Goal: Task Accomplishment & Management: Complete application form

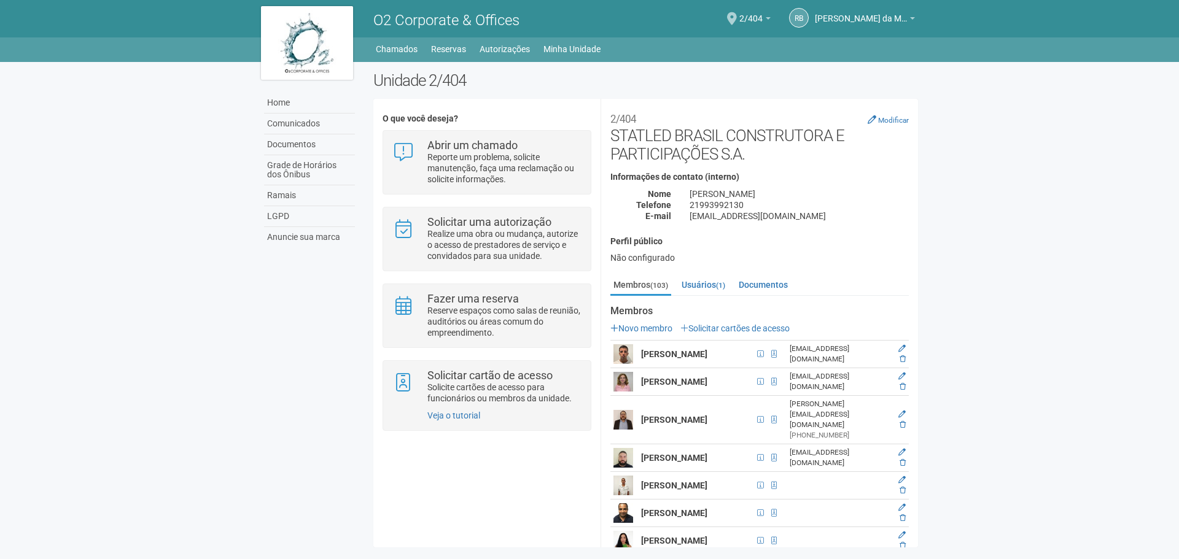
scroll to position [201, 0]
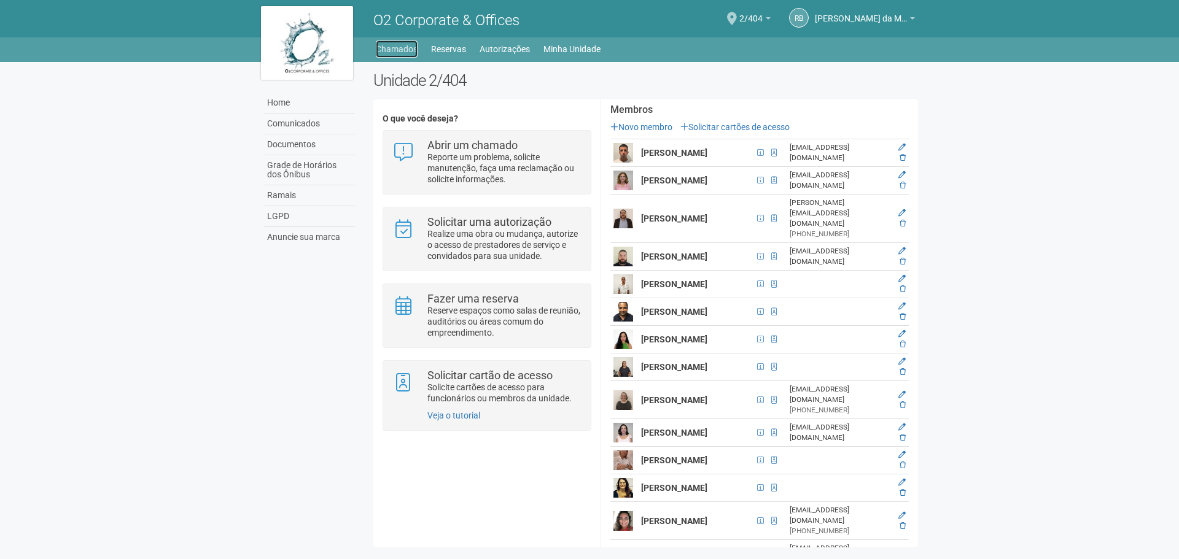
click at [395, 49] on link "Chamados" at bounding box center [397, 49] width 42 height 17
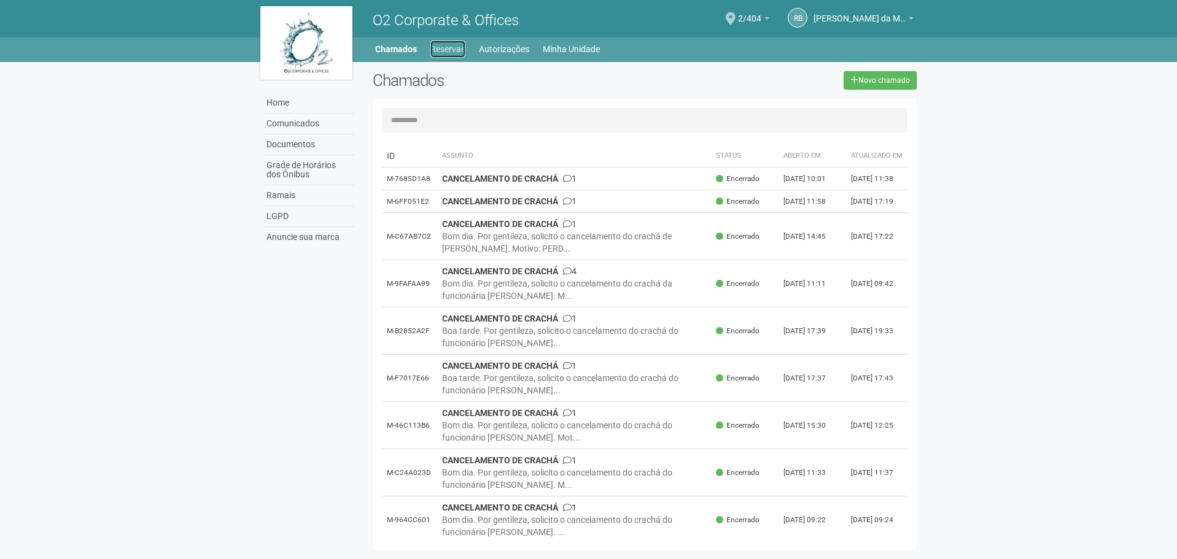
click at [457, 52] on link "Reservas" at bounding box center [447, 49] width 35 height 17
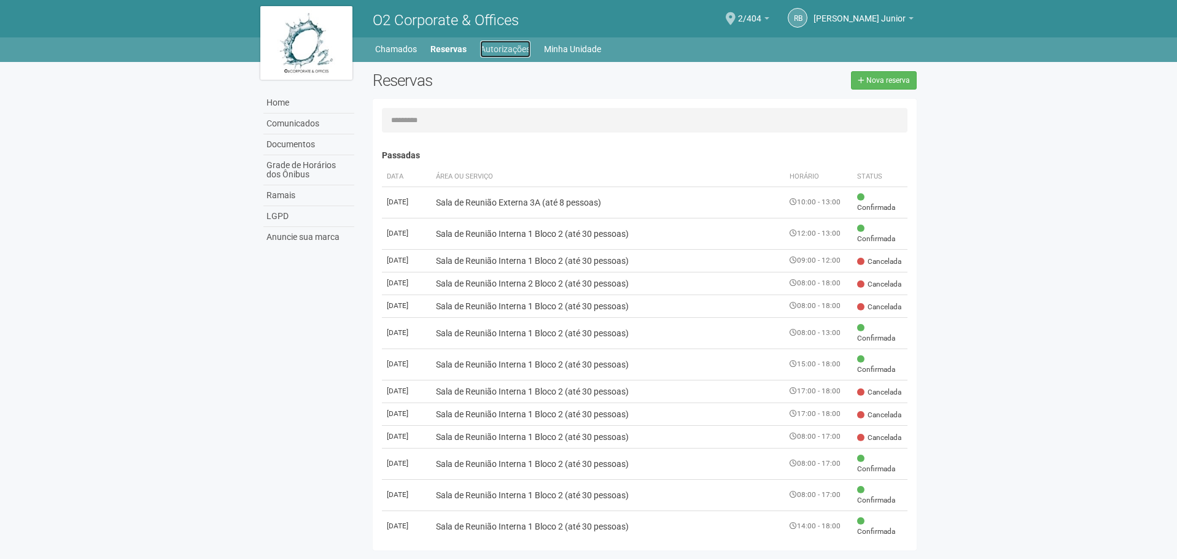
click at [508, 49] on link "Autorizações" at bounding box center [505, 49] width 50 height 17
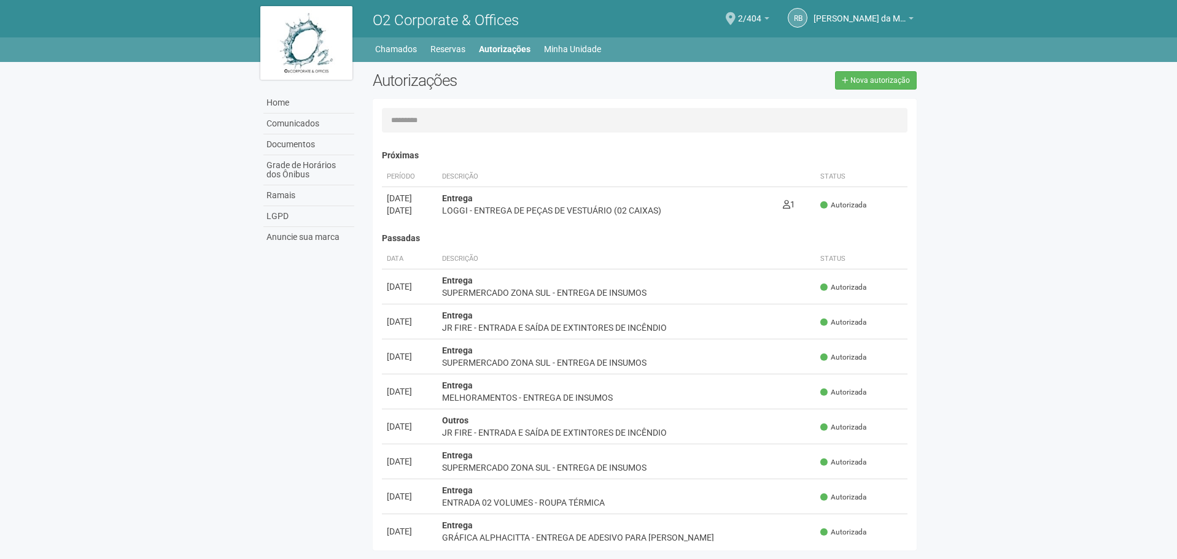
click at [349, 329] on div "Home Comunicados Documentos Grade de Horários dos Ônibus Ramais LGPD Anuncie su…" at bounding box center [588, 309] width 675 height 495
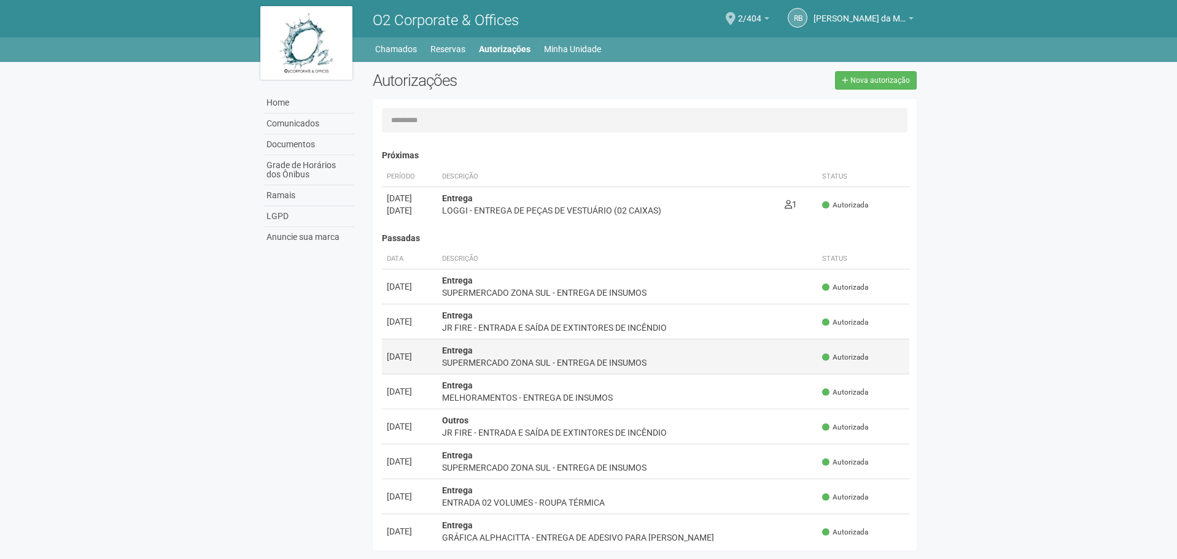
click at [565, 346] on td "Entrega SUPERMERCADO ZONA SUL - ENTREGA DE INSUMOS" at bounding box center [627, 356] width 381 height 35
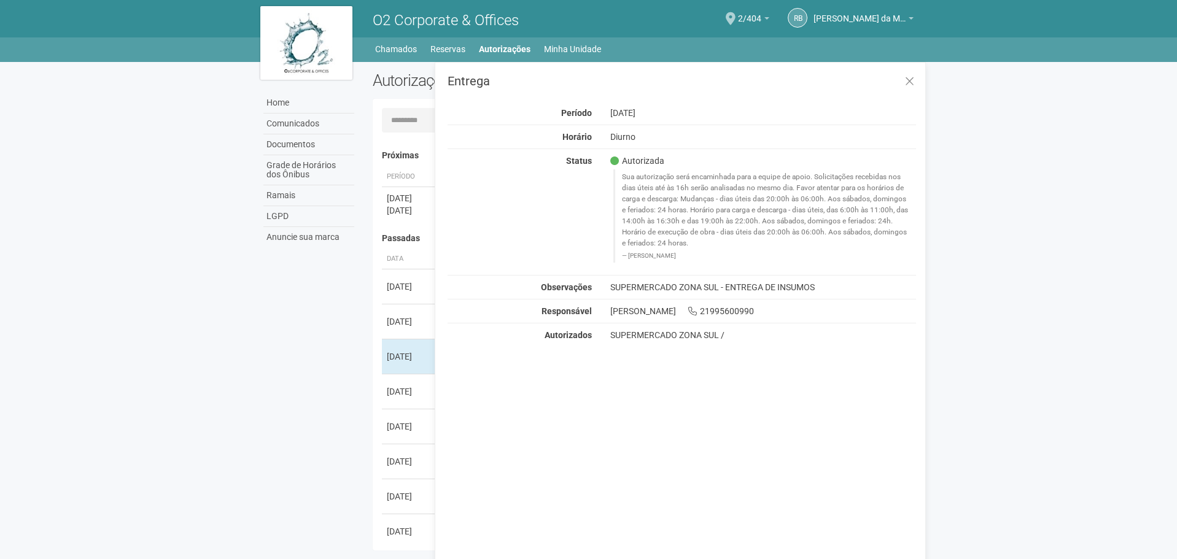
click at [904, 114] on div "[DATE]" at bounding box center [763, 112] width 325 height 11
click at [915, 97] on div "Entrega Período 12/08/2025 Horário Diurno Status Autorizada Sua autorização ser…" at bounding box center [682, 207] width 468 height 265
click at [909, 80] on icon at bounding box center [909, 82] width 9 height 12
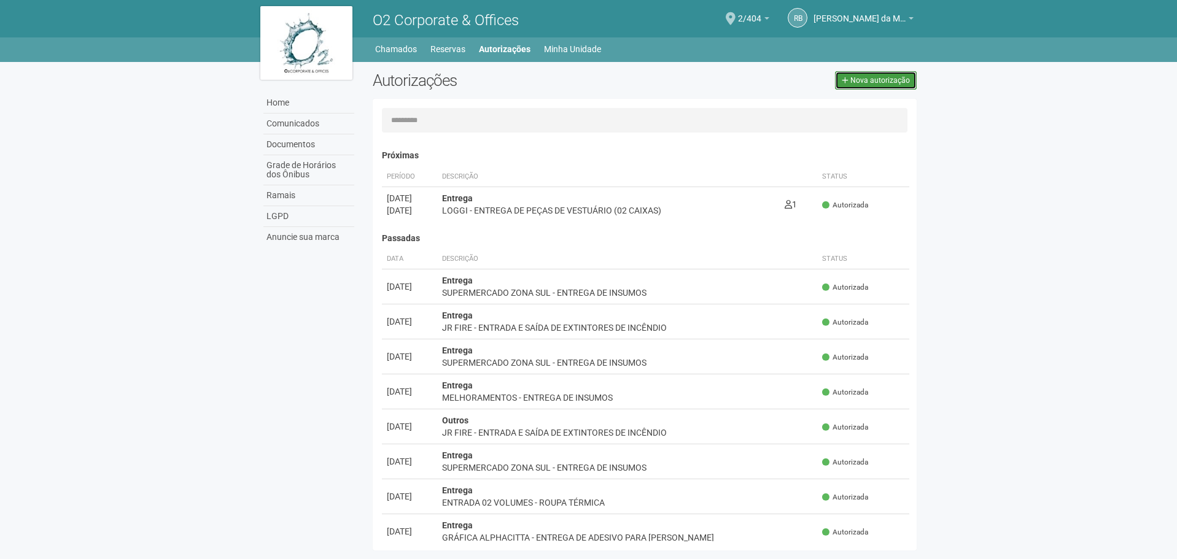
drag, startPoint x: 878, startPoint y: 83, endPoint x: 810, endPoint y: 148, distance: 94.2
click at [878, 83] on span "Nova autorização" at bounding box center [880, 80] width 60 height 9
select select "**"
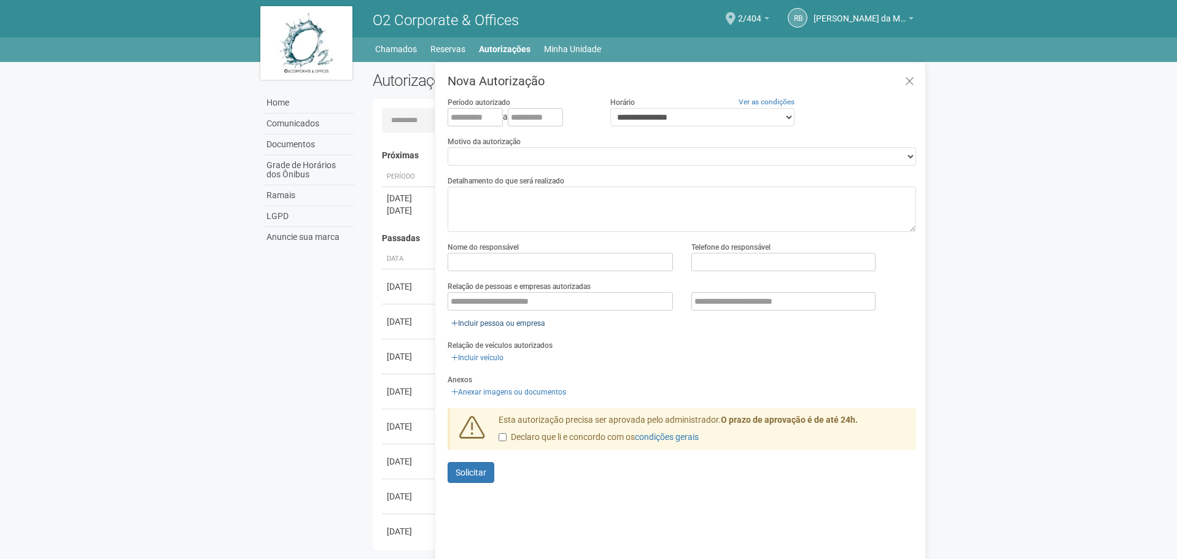
scroll to position [19, 0]
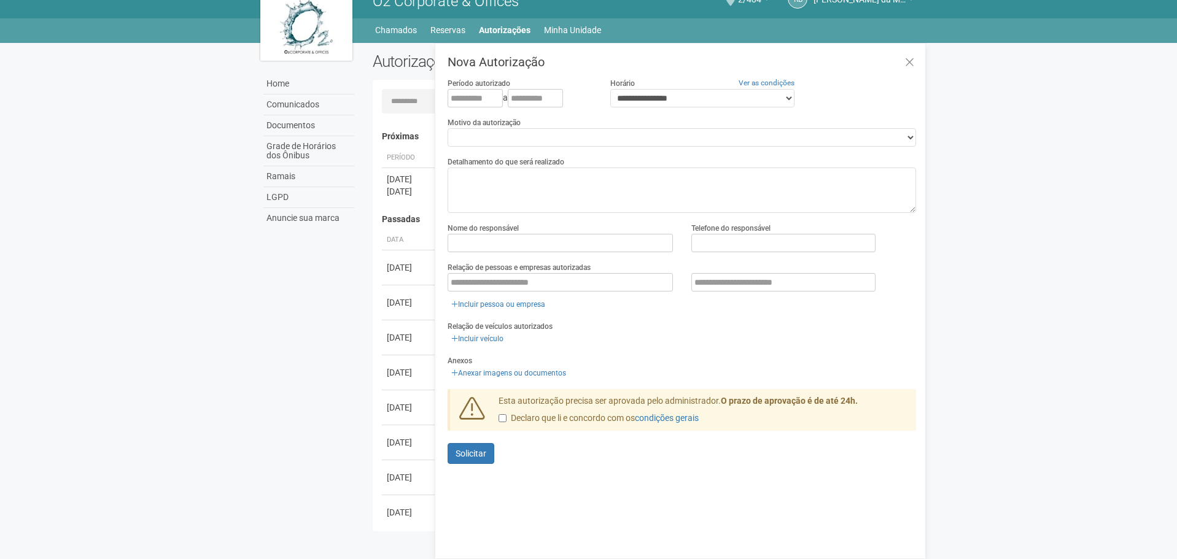
click at [511, 118] on label "Motivo da autorização" at bounding box center [484, 122] width 73 height 11
click at [912, 65] on icon at bounding box center [909, 62] width 9 height 12
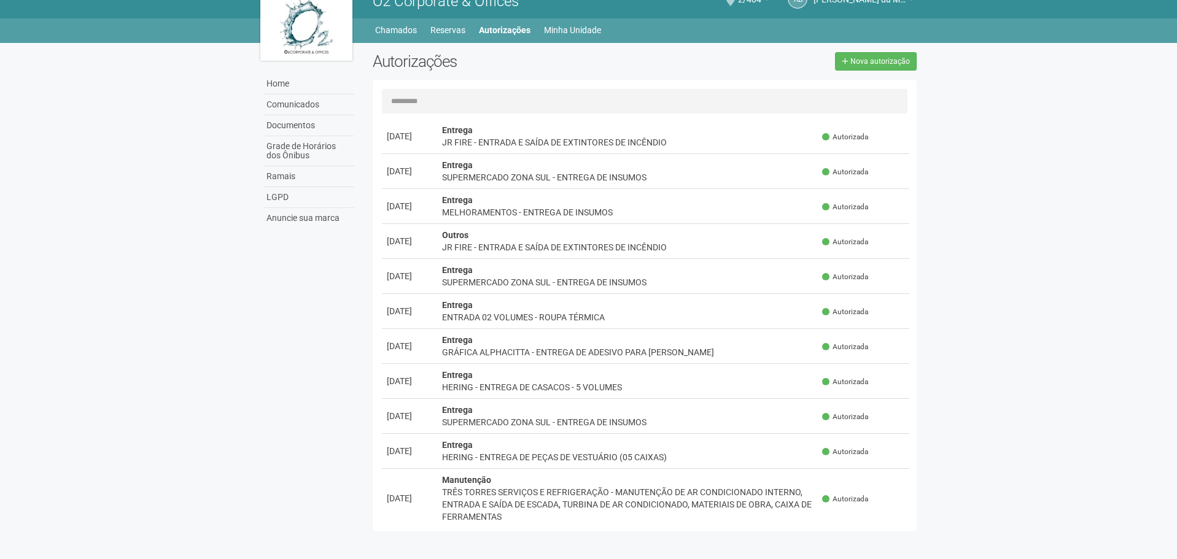
scroll to position [307, 0]
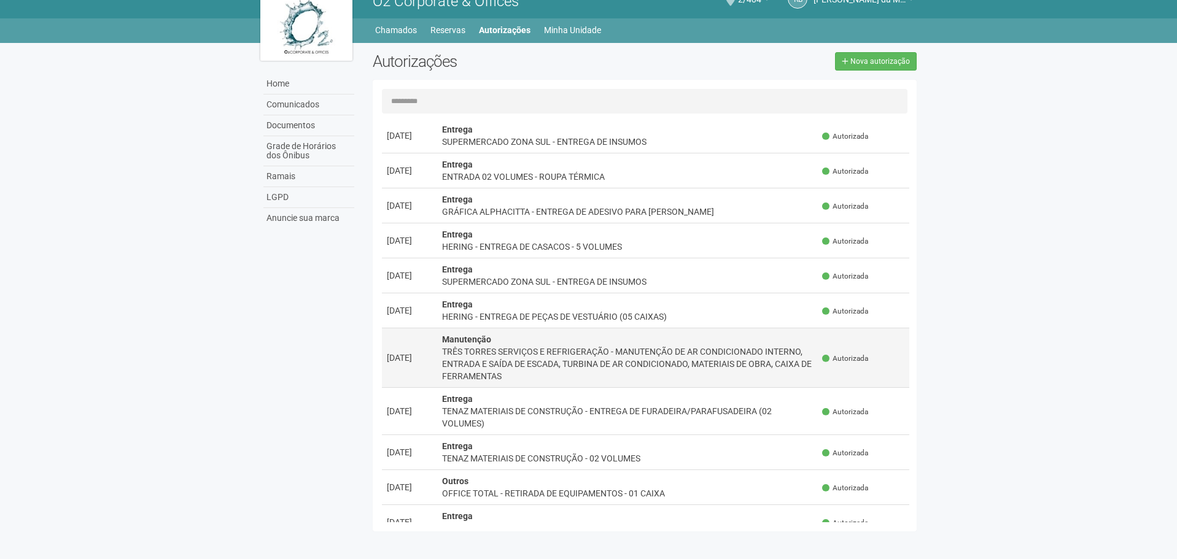
click at [537, 361] on div "TRÊS TORRES SERVIÇOS E REFRIGERAÇÃO - MANUTENÇÃO DE AR CONDICIONADO INTERNO, EN…" at bounding box center [627, 364] width 371 height 37
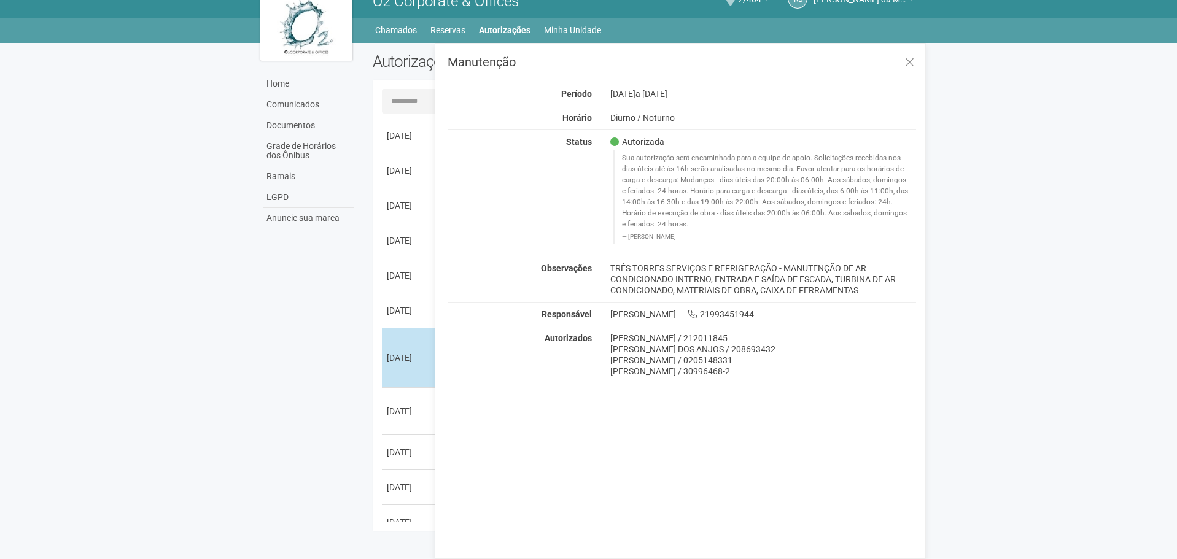
scroll to position [0, 0]
click at [915, 58] on button at bounding box center [909, 63] width 25 height 26
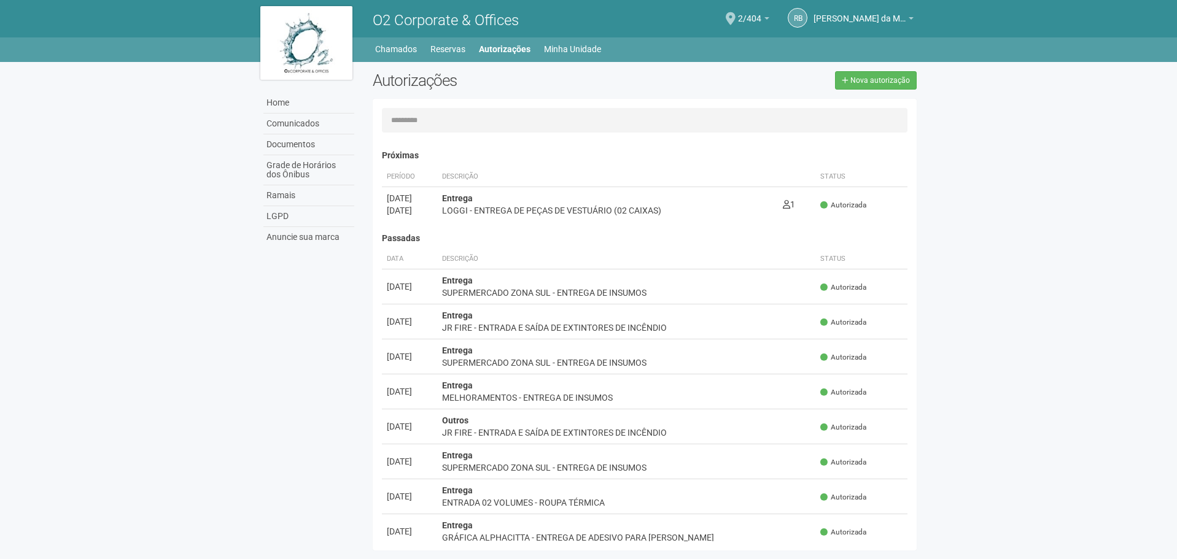
click at [467, 127] on input "text" at bounding box center [645, 120] width 526 height 25
click at [867, 77] on span "Nova autorização" at bounding box center [880, 80] width 60 height 9
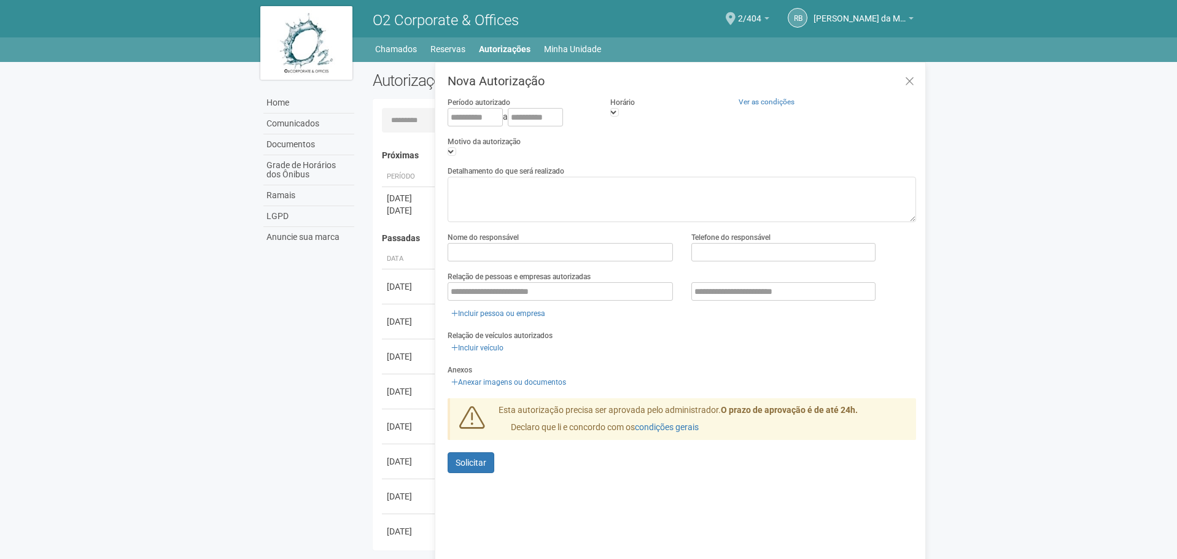
scroll to position [19, 0]
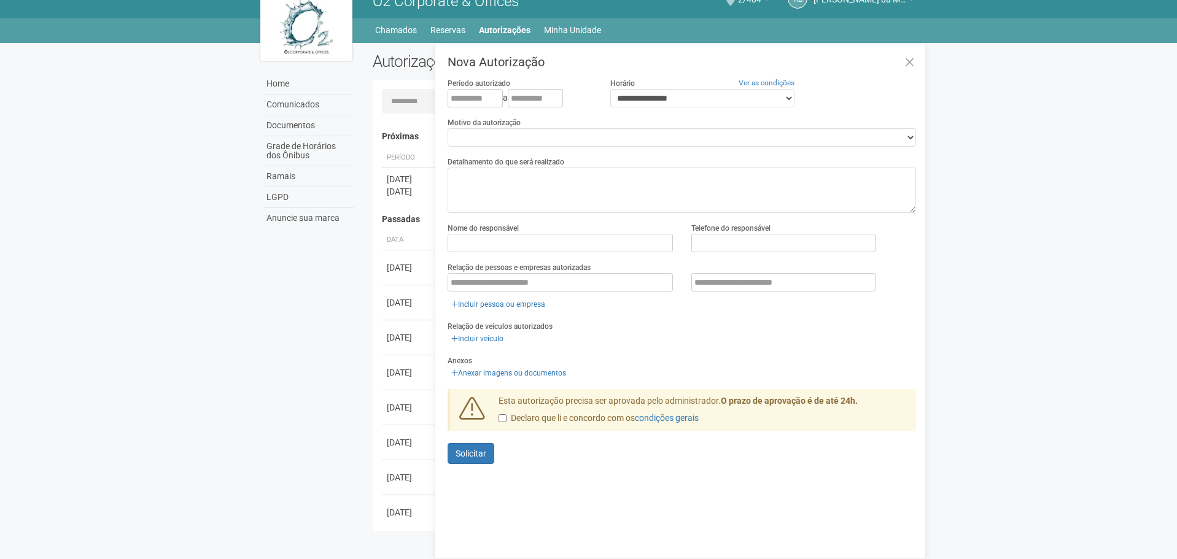
click at [616, 147] on div "**********" at bounding box center [682, 270] width 468 height 428
click at [573, 147] on div "**********" at bounding box center [682, 270] width 468 height 428
click at [557, 134] on select "**********" at bounding box center [682, 137] width 468 height 18
select select "*******"
click at [448, 128] on select "**********" at bounding box center [682, 137] width 468 height 18
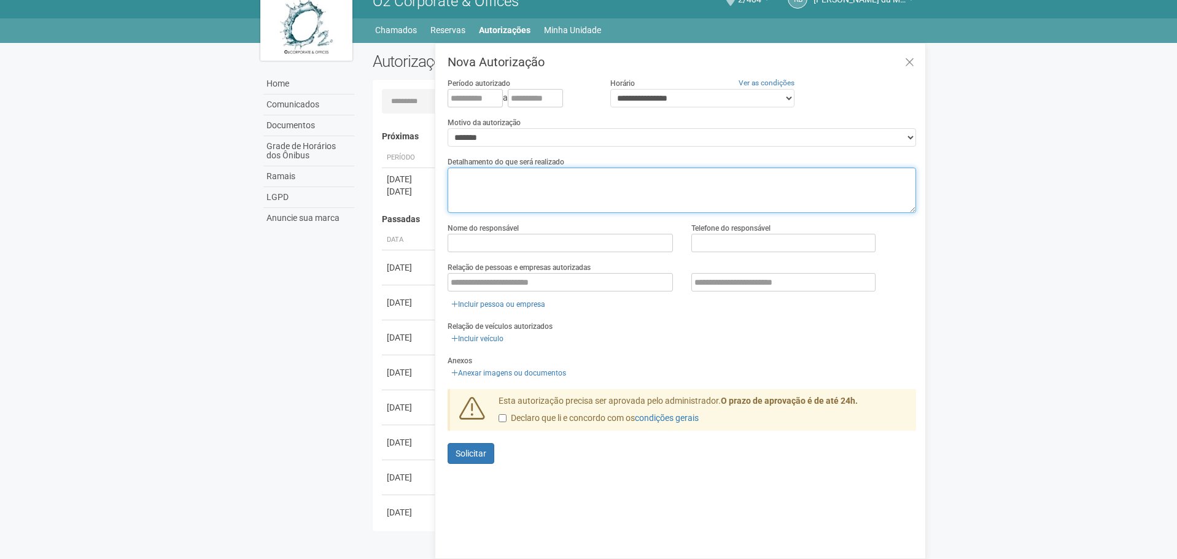
click at [547, 192] on textarea at bounding box center [682, 190] width 468 height 45
type textarea "*"
paste textarea "**********"
drag, startPoint x: 470, startPoint y: 177, endPoint x: 664, endPoint y: 175, distance: 194.6
click at [662, 177] on textarea "**********" at bounding box center [682, 190] width 468 height 45
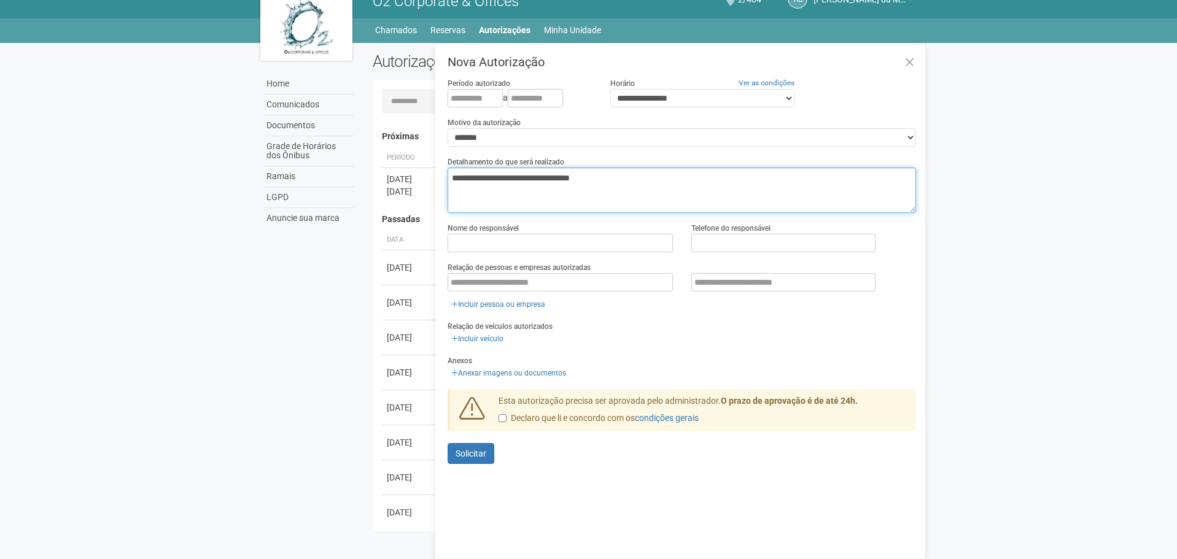
type textarea "**********"
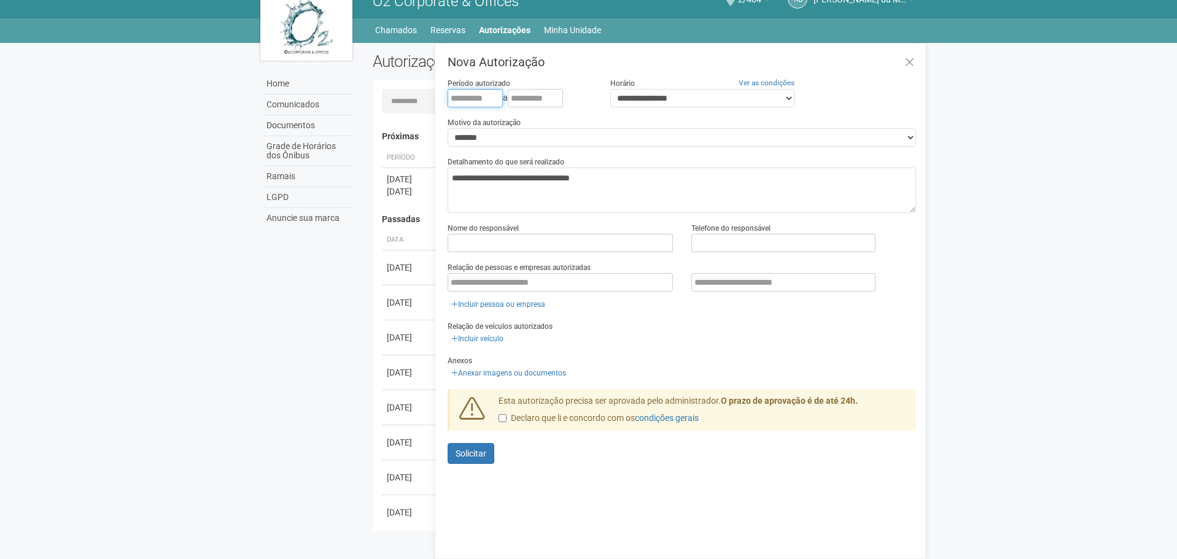
click at [459, 98] on input "text" at bounding box center [475, 98] width 55 height 18
type input "**********"
select select "*"
click at [565, 245] on input "text" at bounding box center [560, 243] width 225 height 18
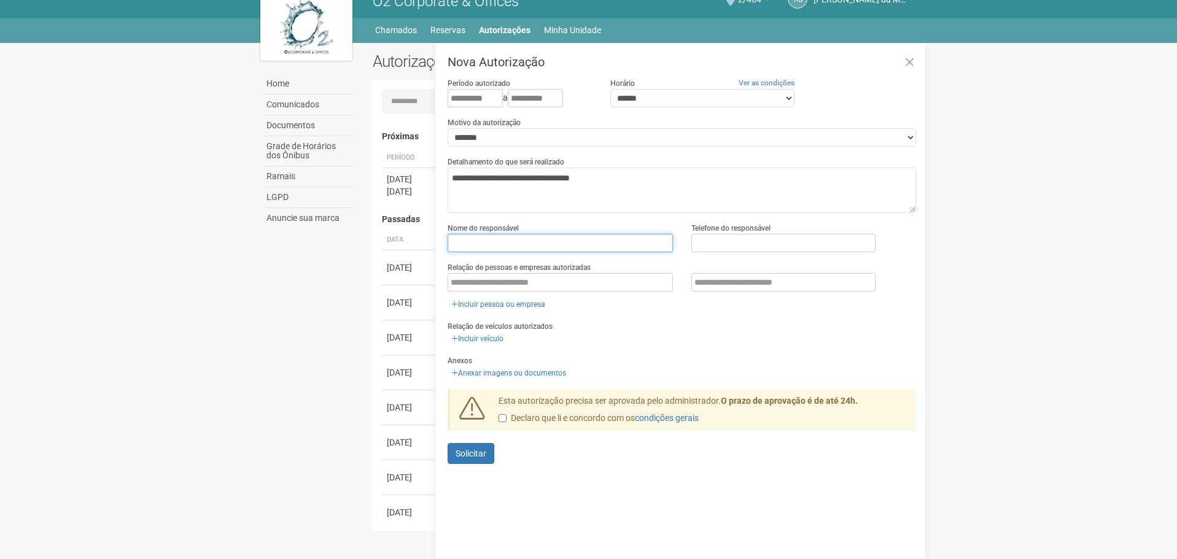
type input "**********"
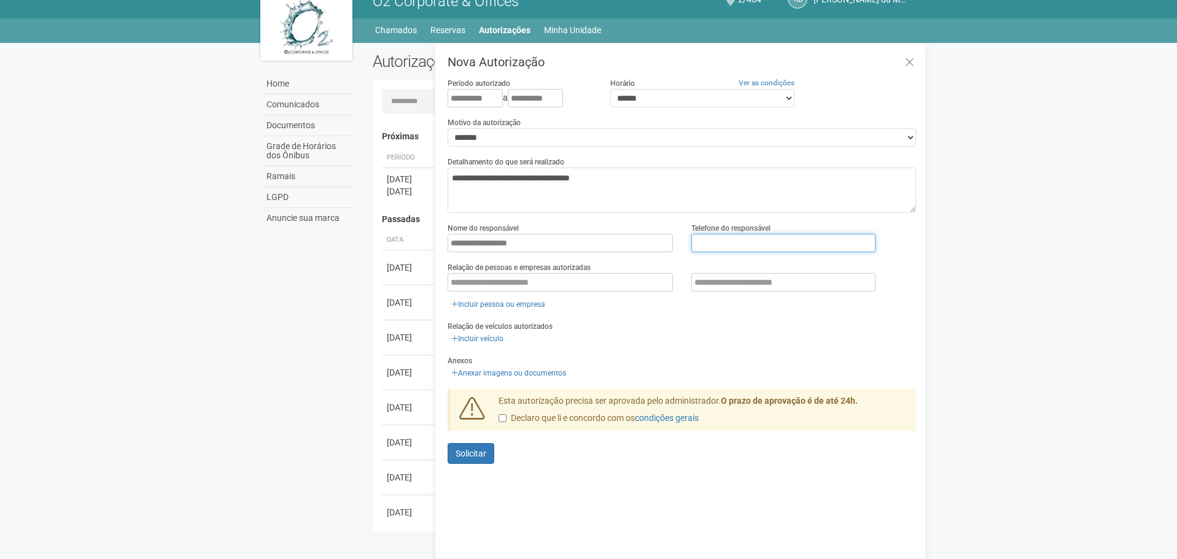
click at [759, 234] on input "text" at bounding box center [783, 243] width 184 height 18
type input "**********"
click at [546, 284] on input "text" at bounding box center [560, 282] width 225 height 18
drag, startPoint x: 546, startPoint y: 287, endPoint x: 309, endPoint y: 277, distance: 236.5
click at [309, 277] on div "Home Comunicados Documentos Grade de Horários dos Ônibus Ramais LGPD Anuncie su…" at bounding box center [588, 290] width 675 height 495
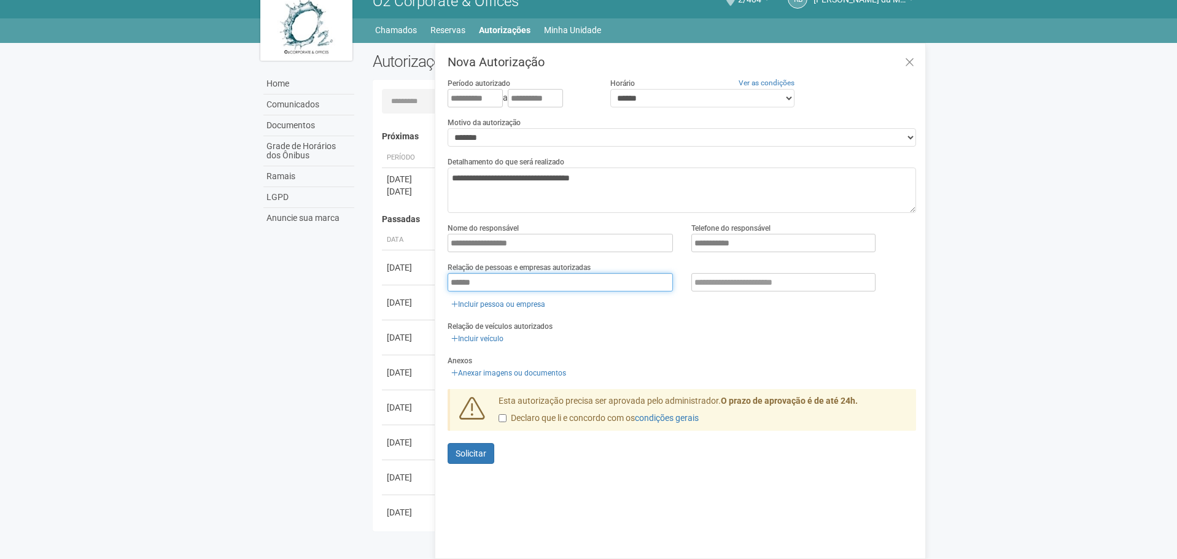
type input "******"
click at [481, 452] on span "Solicitar" at bounding box center [470, 454] width 31 height 10
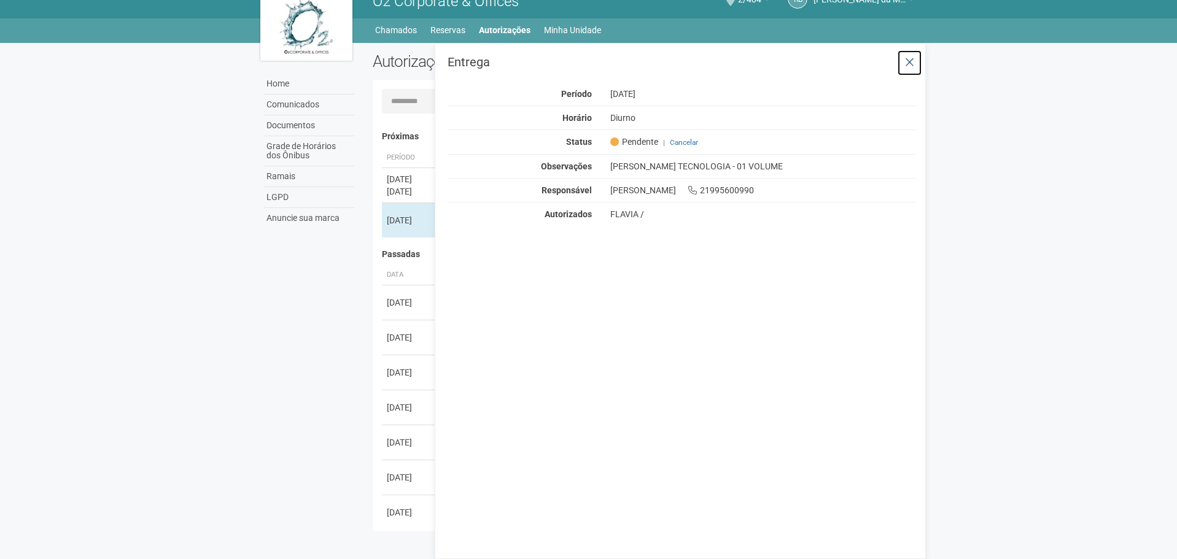
click at [907, 64] on icon at bounding box center [909, 62] width 9 height 12
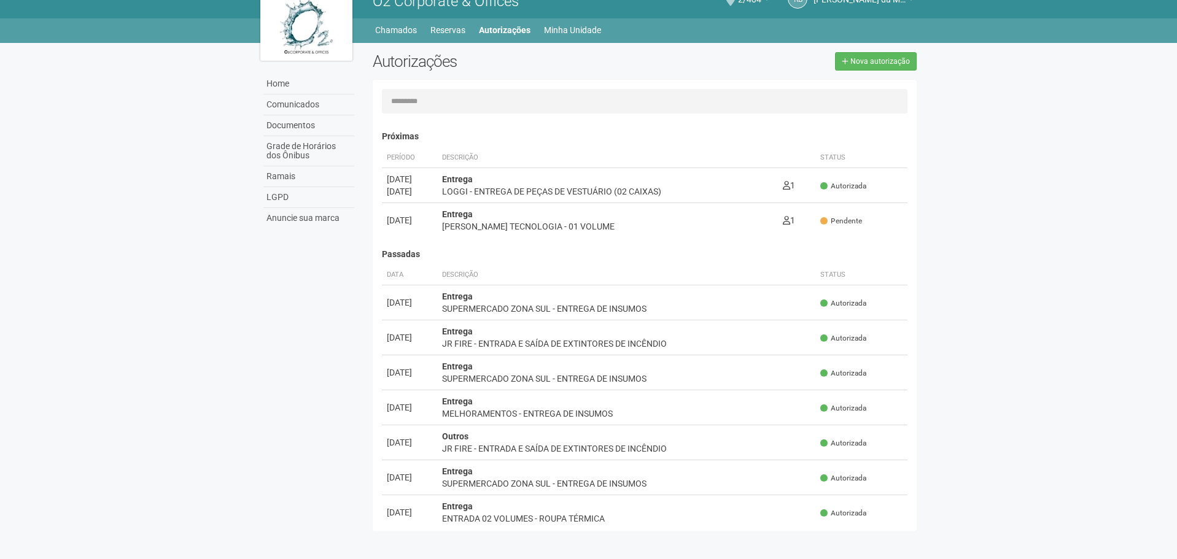
click at [1006, 279] on body "Aguarde... O2 Corporate & Offices RB Raul Barrozo da Motta Junior Raul Barrozo …" at bounding box center [588, 260] width 1177 height 559
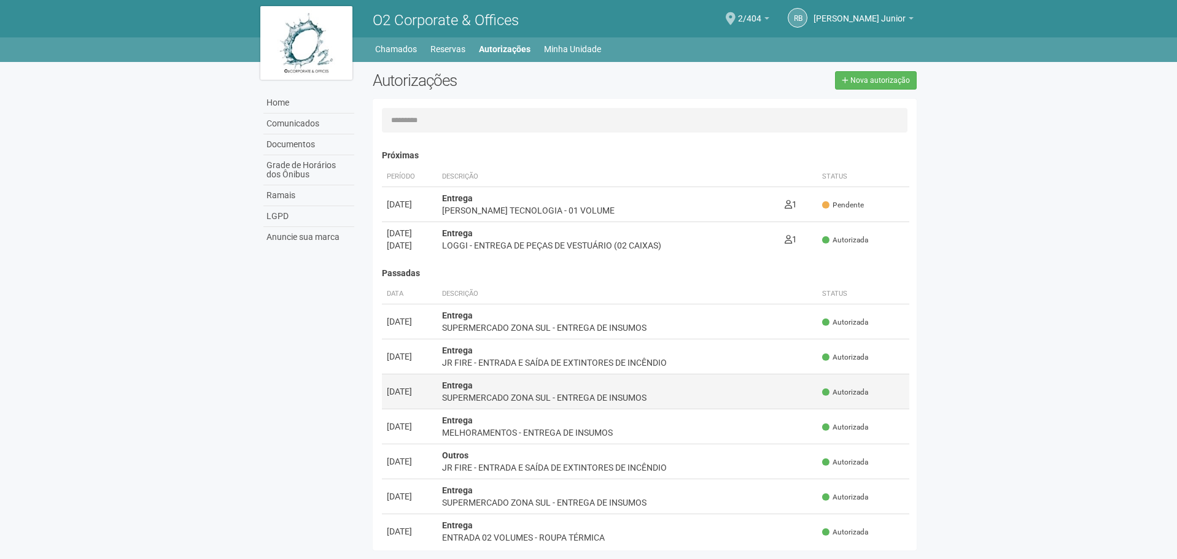
scroll to position [19, 0]
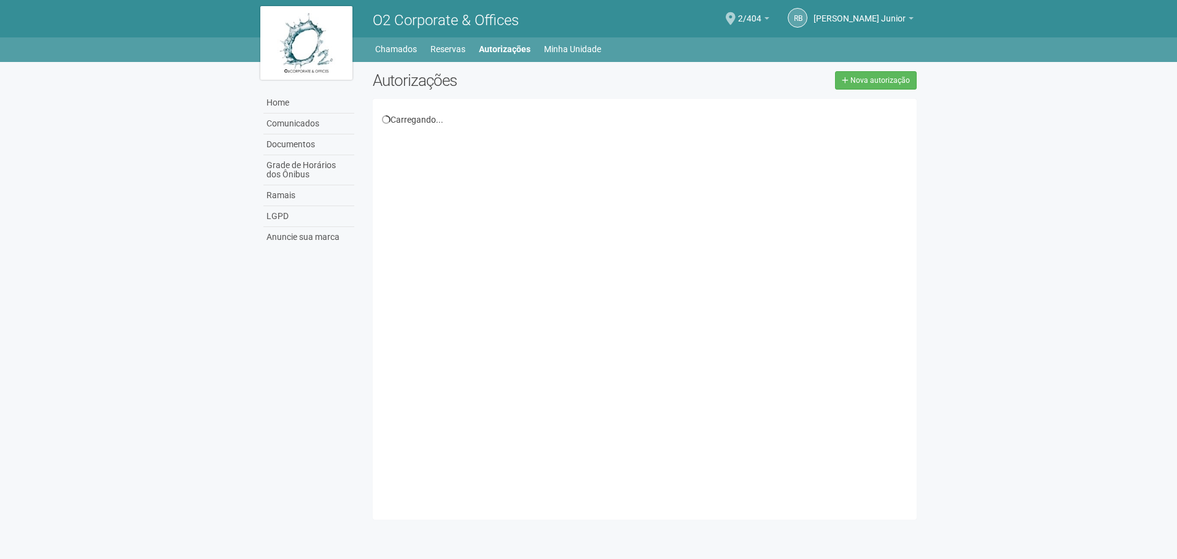
scroll to position [19, 0]
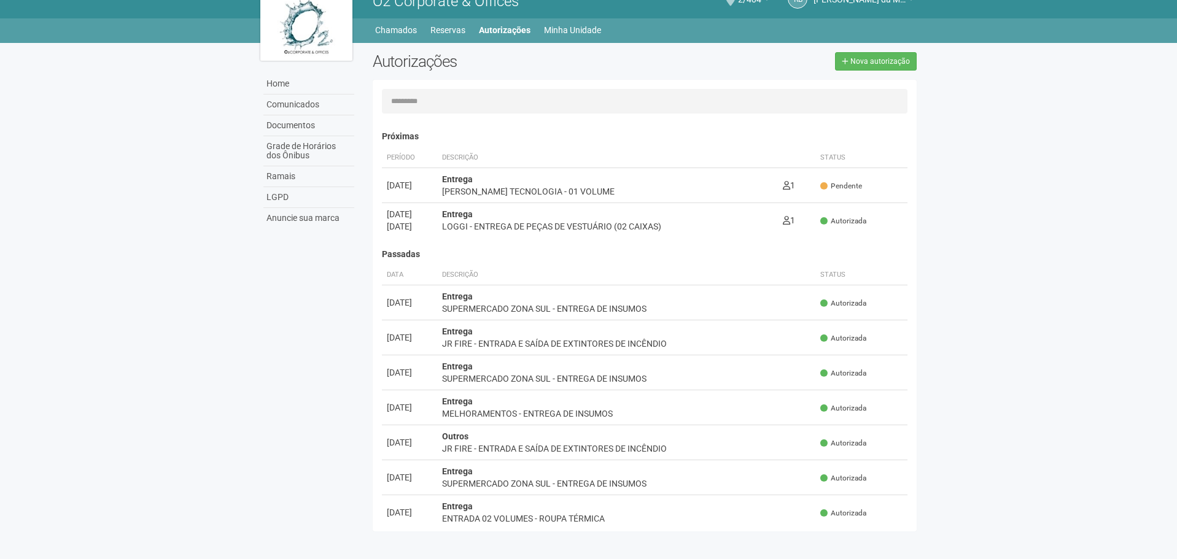
click at [304, 324] on div "Home Comunicados Documentos Grade de Horários dos Ônibus Ramais LGPD Anuncie su…" at bounding box center [588, 290] width 675 height 495
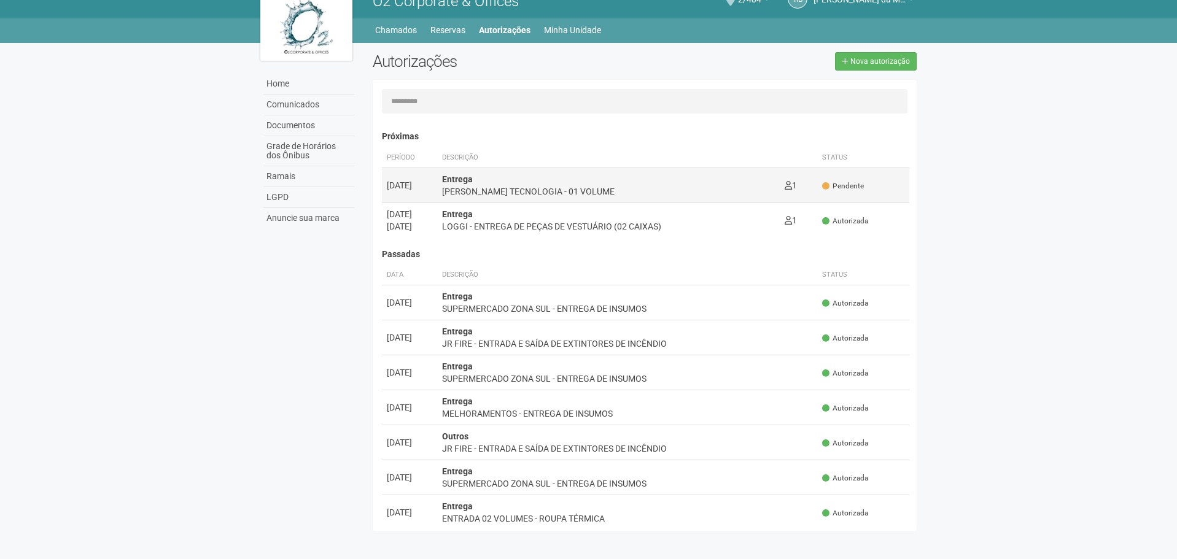
click at [563, 200] on td "Entrega [PERSON_NAME] TECNOLOGIA - 01 VOLUME 1 0" at bounding box center [608, 185] width 343 height 35
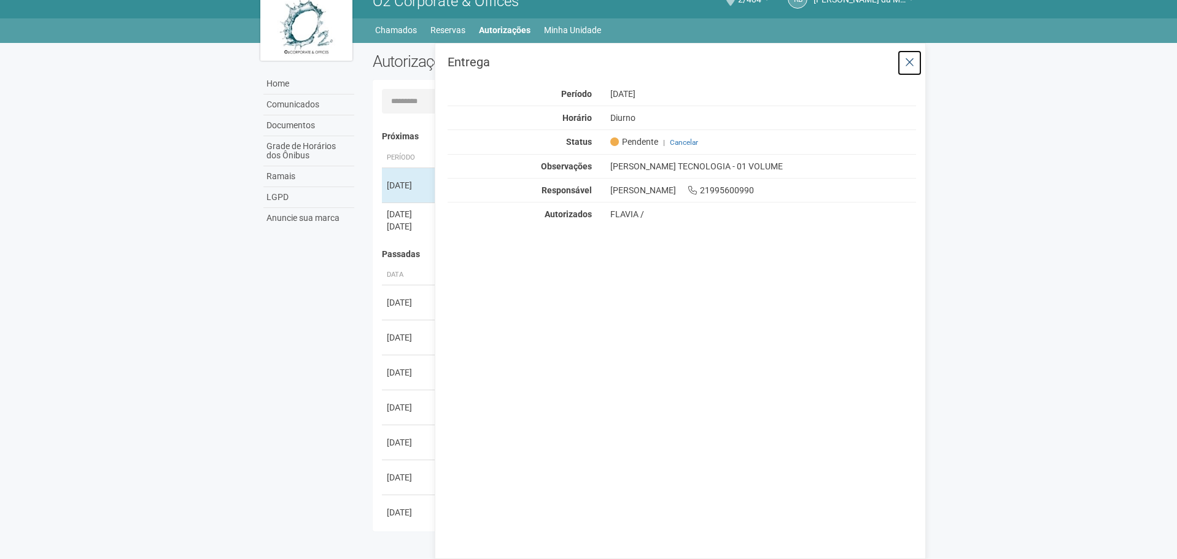
click at [910, 60] on icon at bounding box center [909, 62] width 9 height 12
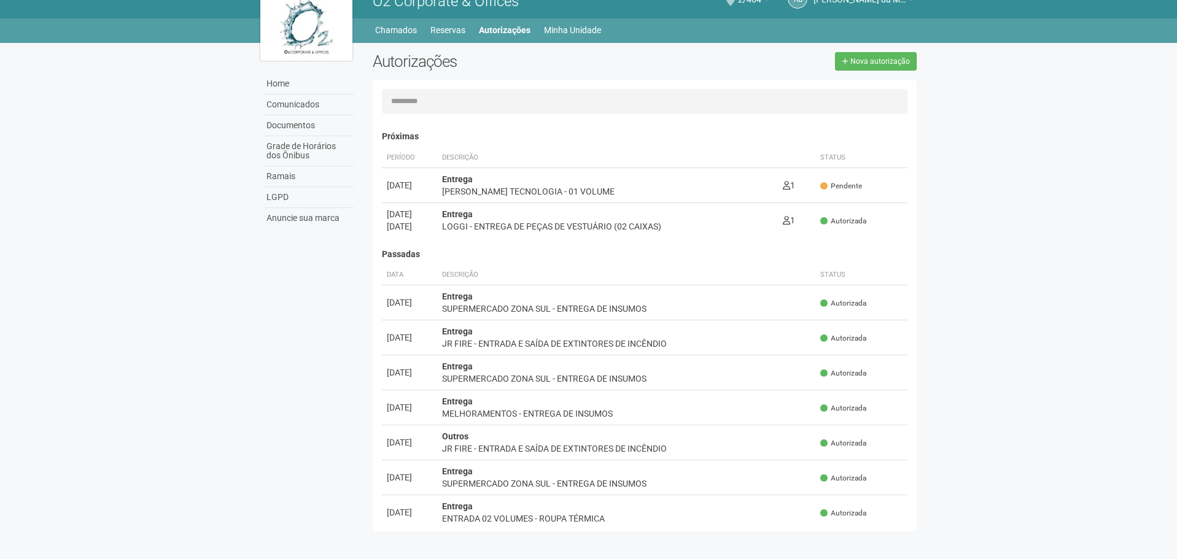
click at [1064, 246] on body "Aguarde... O2 Corporate & Offices RB Raul Barrozo da Motta Junior Raul Barrozo …" at bounding box center [588, 260] width 1177 height 559
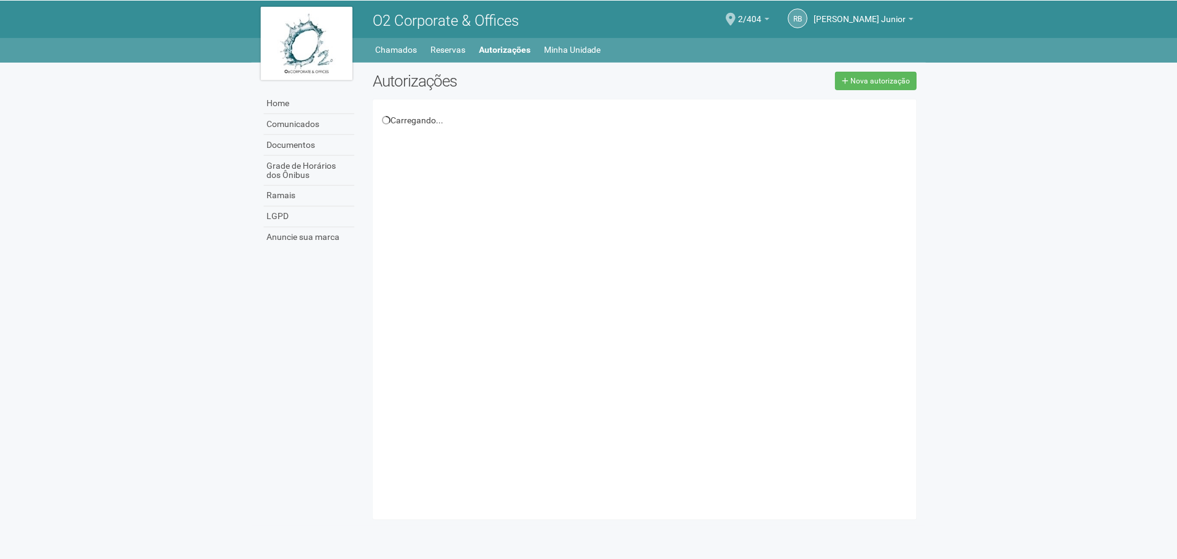
scroll to position [19, 0]
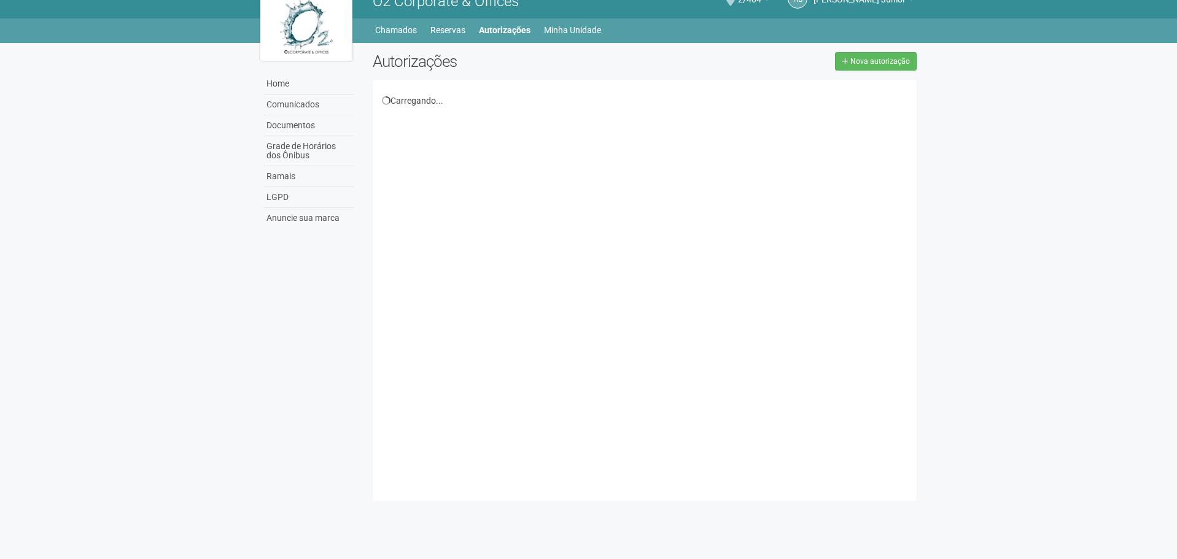
click at [956, 318] on body "Aguarde... O2 Corporate & Offices RB Raul Barrozo da Motta Junior Raul Barrozo …" at bounding box center [588, 260] width 1177 height 559
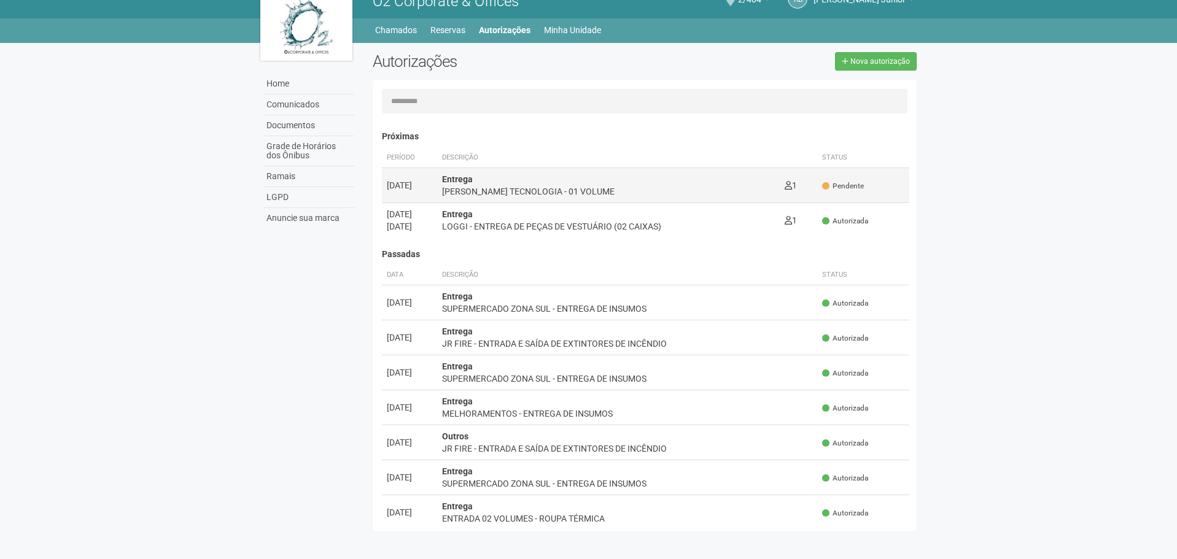
click at [590, 198] on td "Entrega [PERSON_NAME] TECNOLOGIA - 01 VOLUME 1 0" at bounding box center [608, 185] width 343 height 35
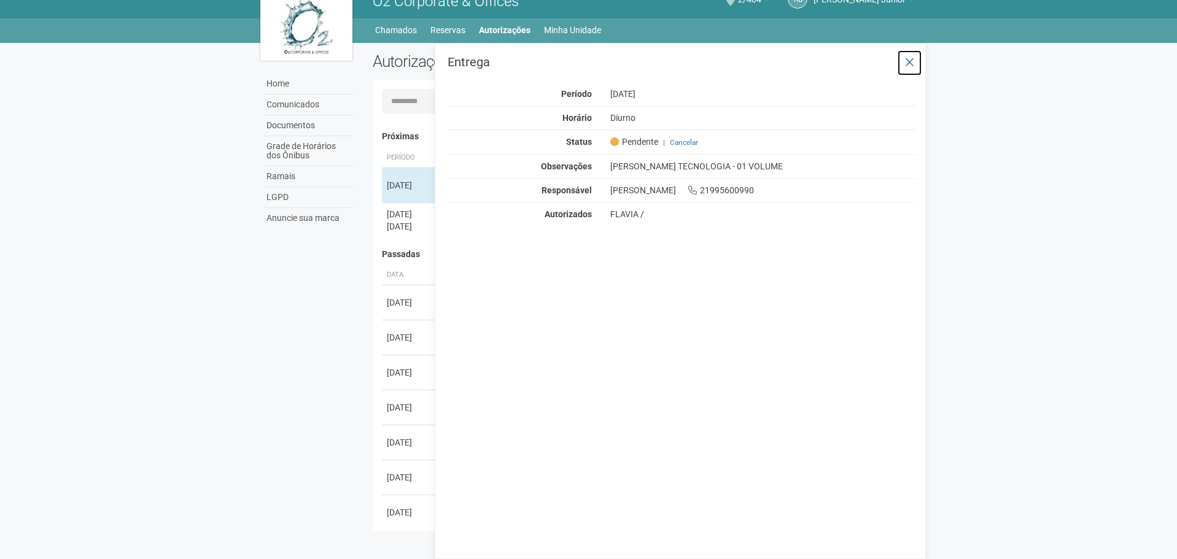
click at [910, 68] on icon at bounding box center [909, 62] width 9 height 12
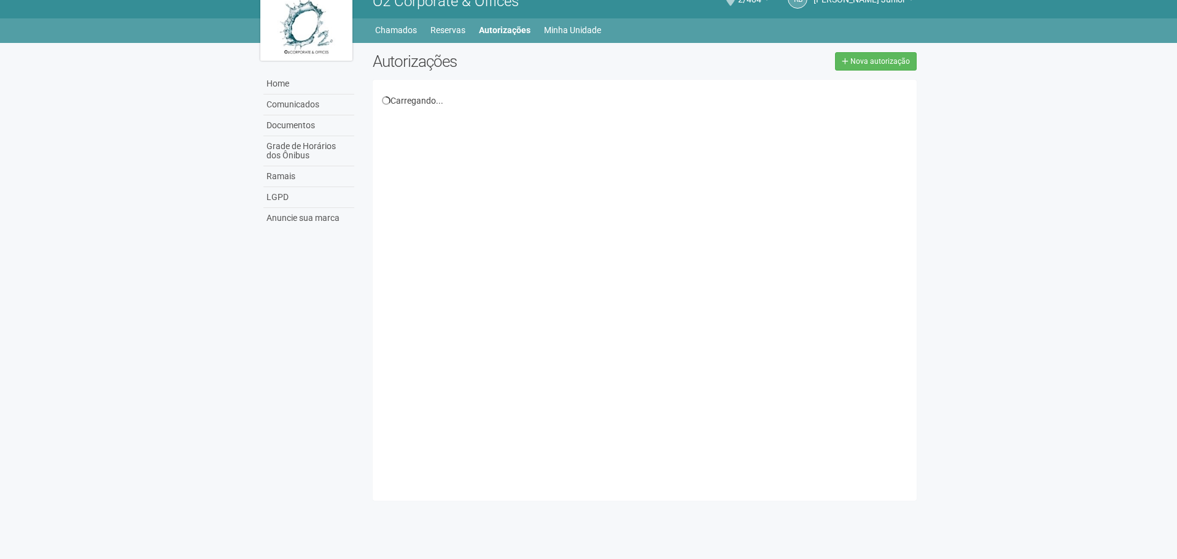
scroll to position [19, 0]
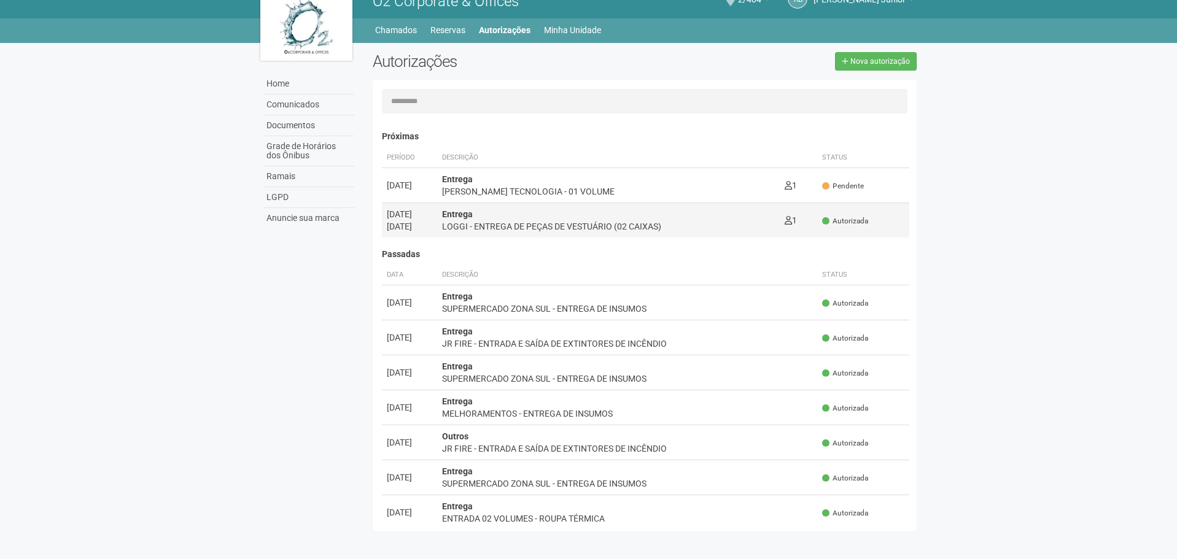
click at [639, 204] on td "Entrega LOGGI - ENTREGA DE PEÇAS DE VESTUÁRIO (02 CAIXAS) 1 0" at bounding box center [608, 220] width 343 height 35
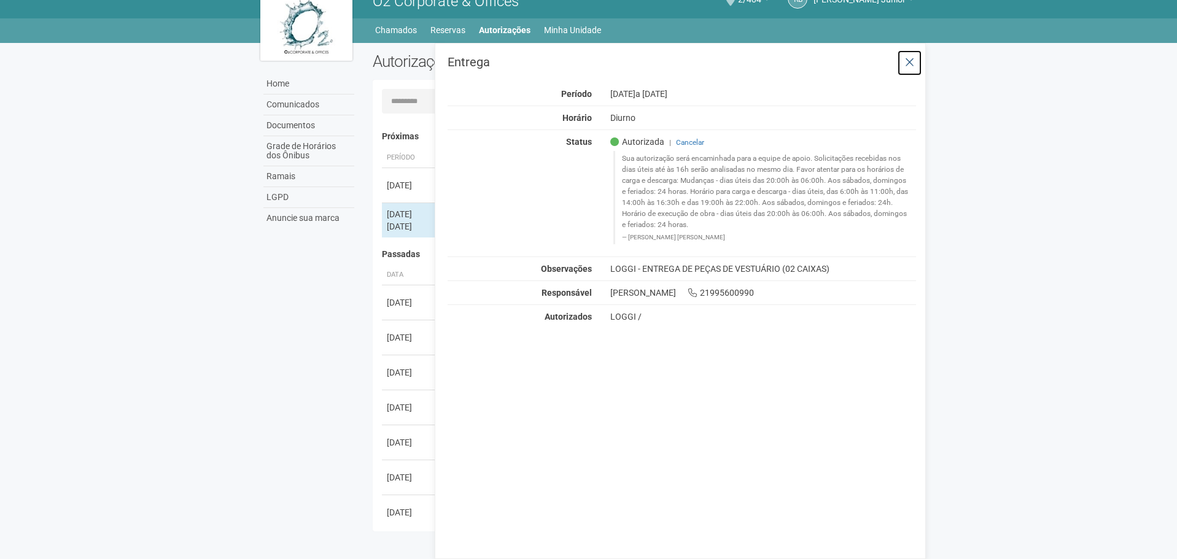
click at [909, 64] on icon at bounding box center [909, 62] width 9 height 12
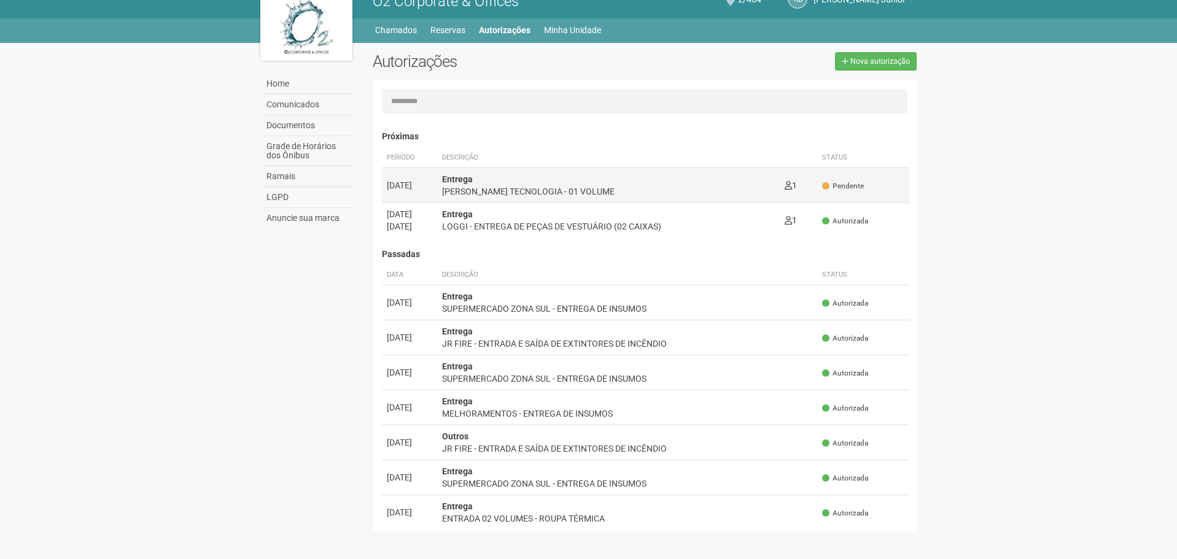
click at [596, 189] on div "[PERSON_NAME] TECNOLOGIA - 01 VOLUME" at bounding box center [608, 191] width 333 height 12
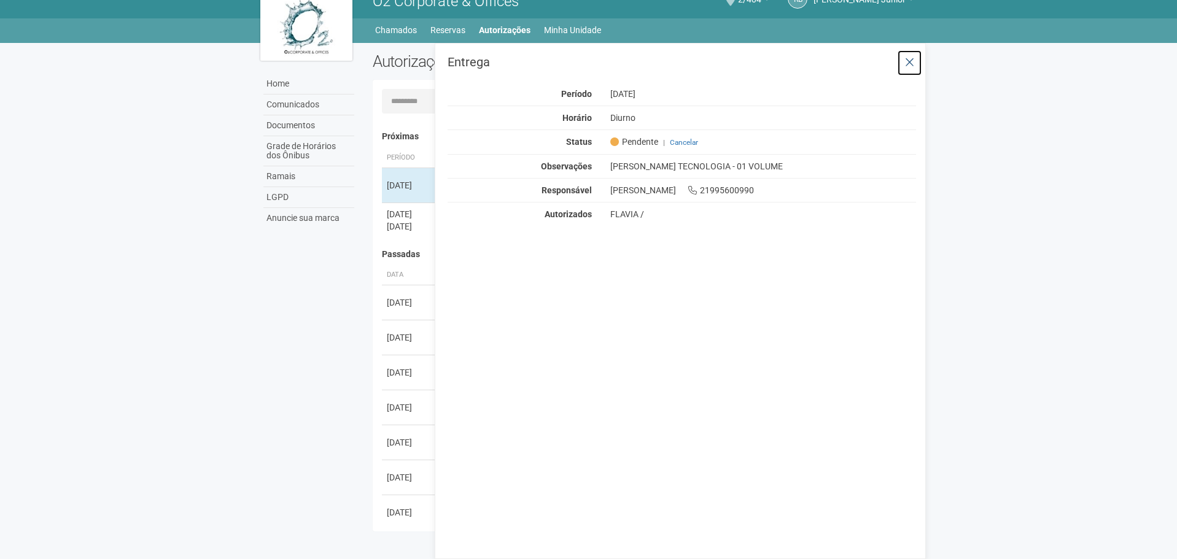
click at [913, 63] on icon at bounding box center [909, 62] width 9 height 12
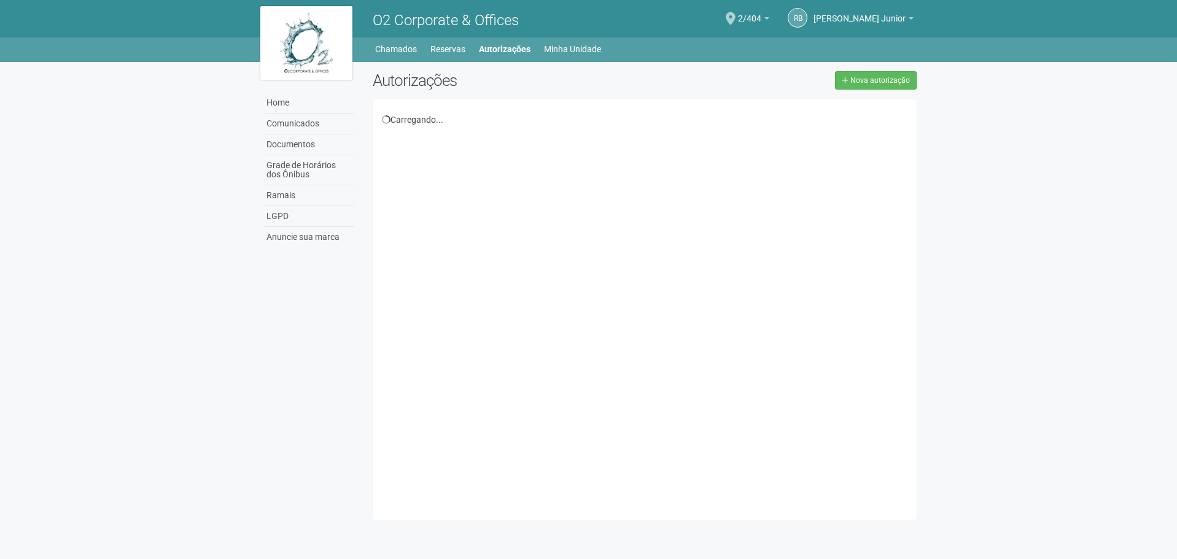
scroll to position [19, 0]
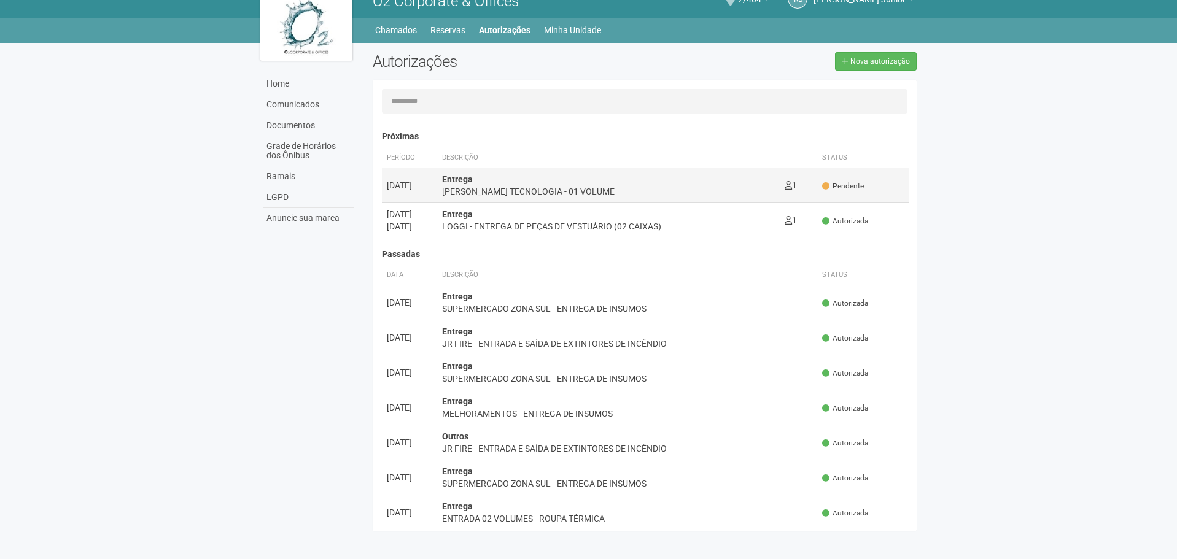
click at [527, 177] on div "Entrega A.C DE OLIVEIRA TECNOLOGIA - 01 VOLUME" at bounding box center [608, 185] width 333 height 25
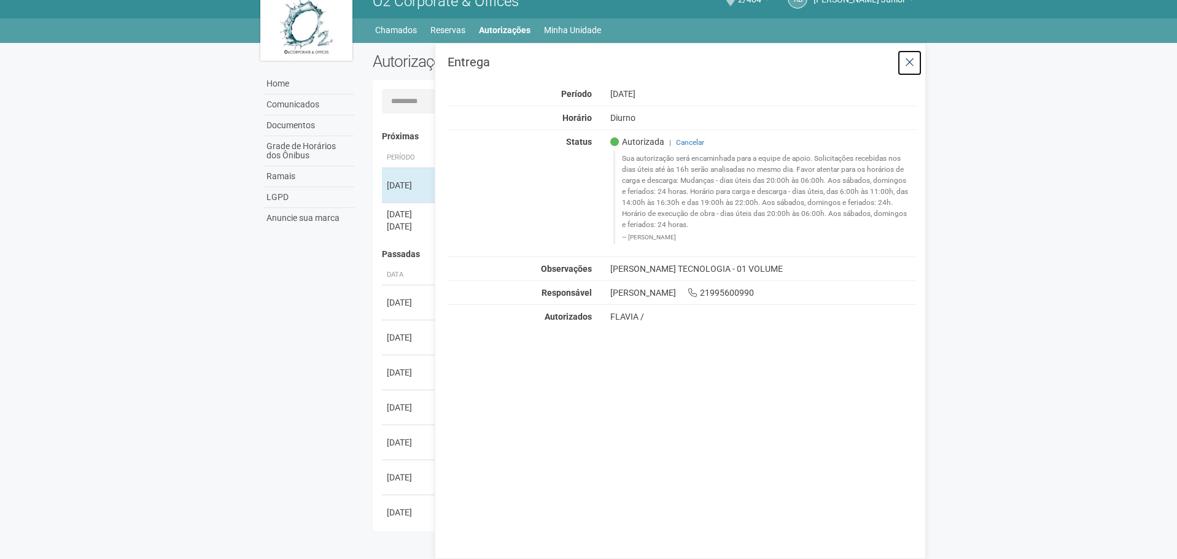
click at [907, 60] on icon at bounding box center [909, 62] width 9 height 12
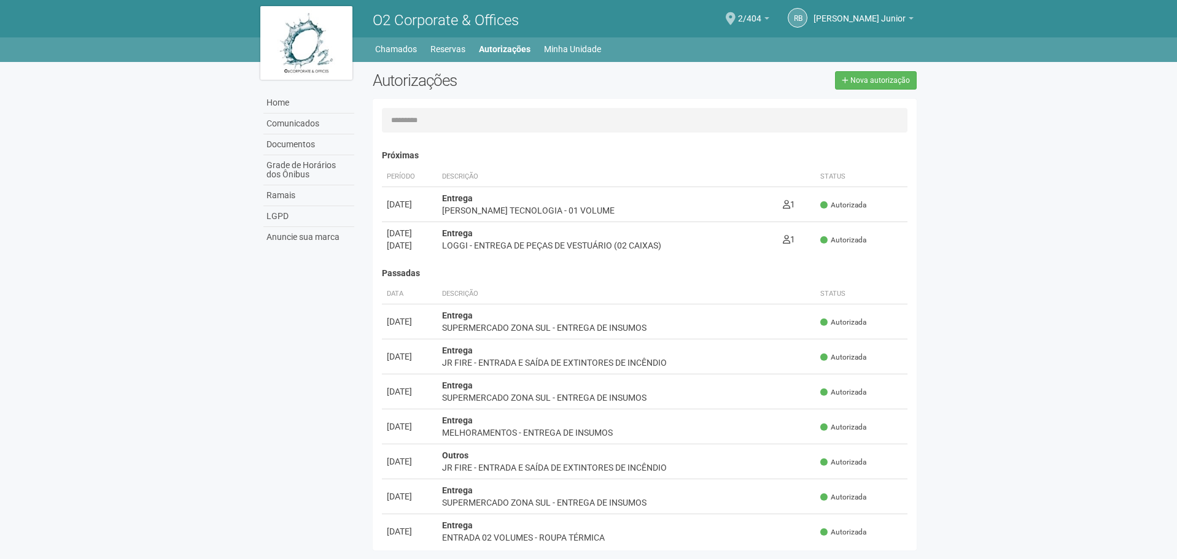
scroll to position [19, 0]
